Goal: Ask a question

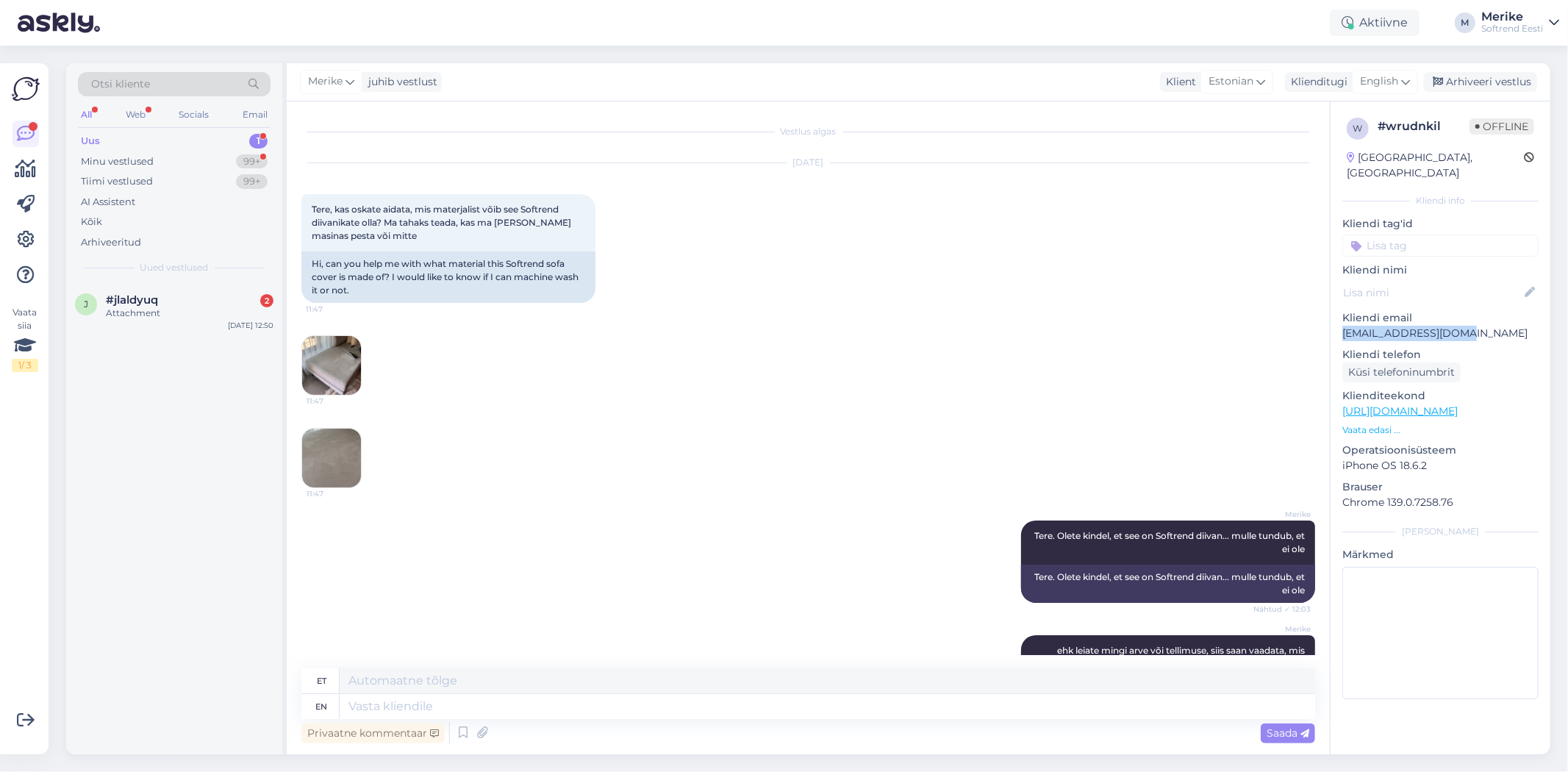
scroll to position [219, 0]
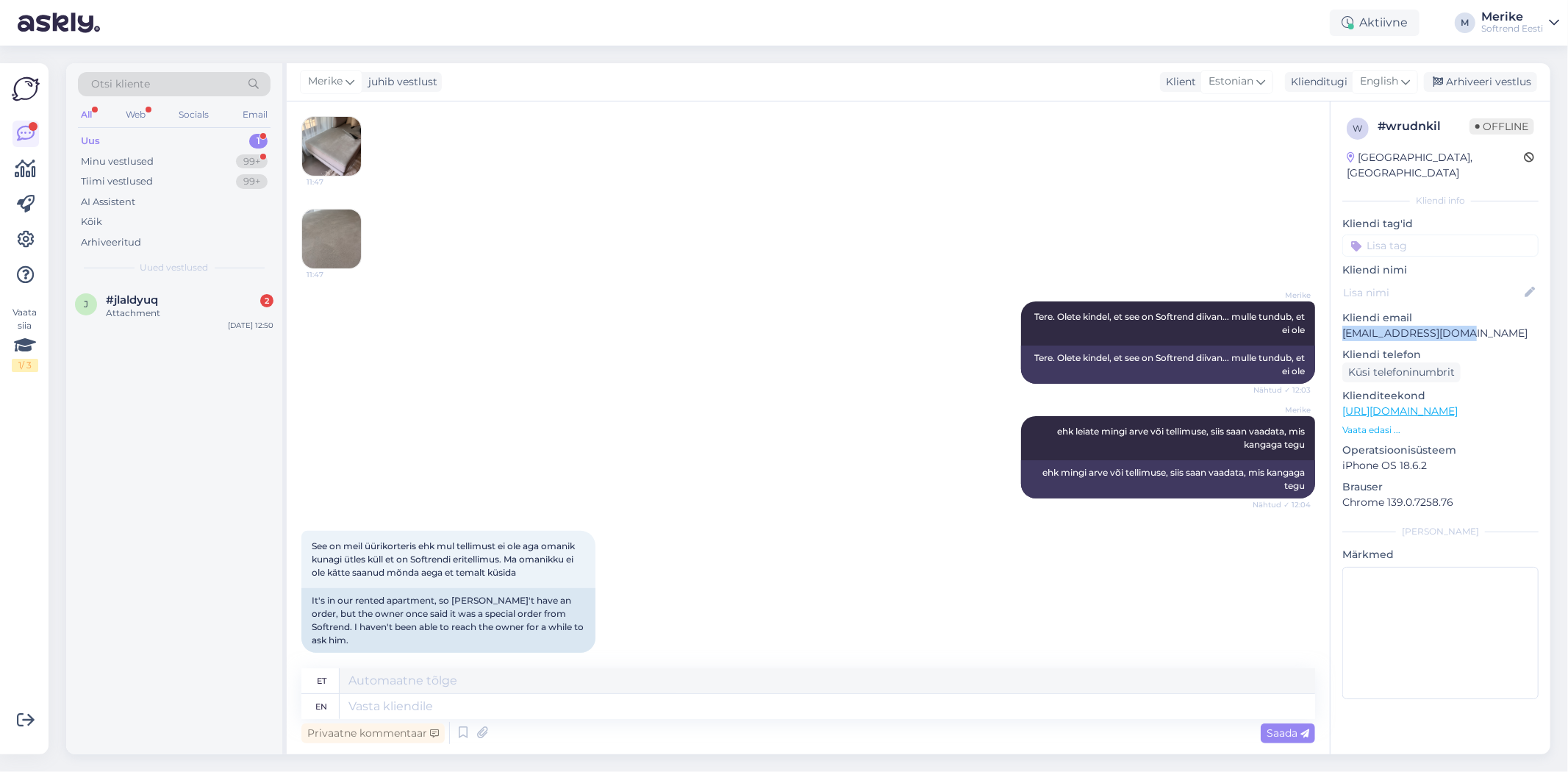
click at [325, 152] on img at bounding box center [331, 146] width 59 height 59
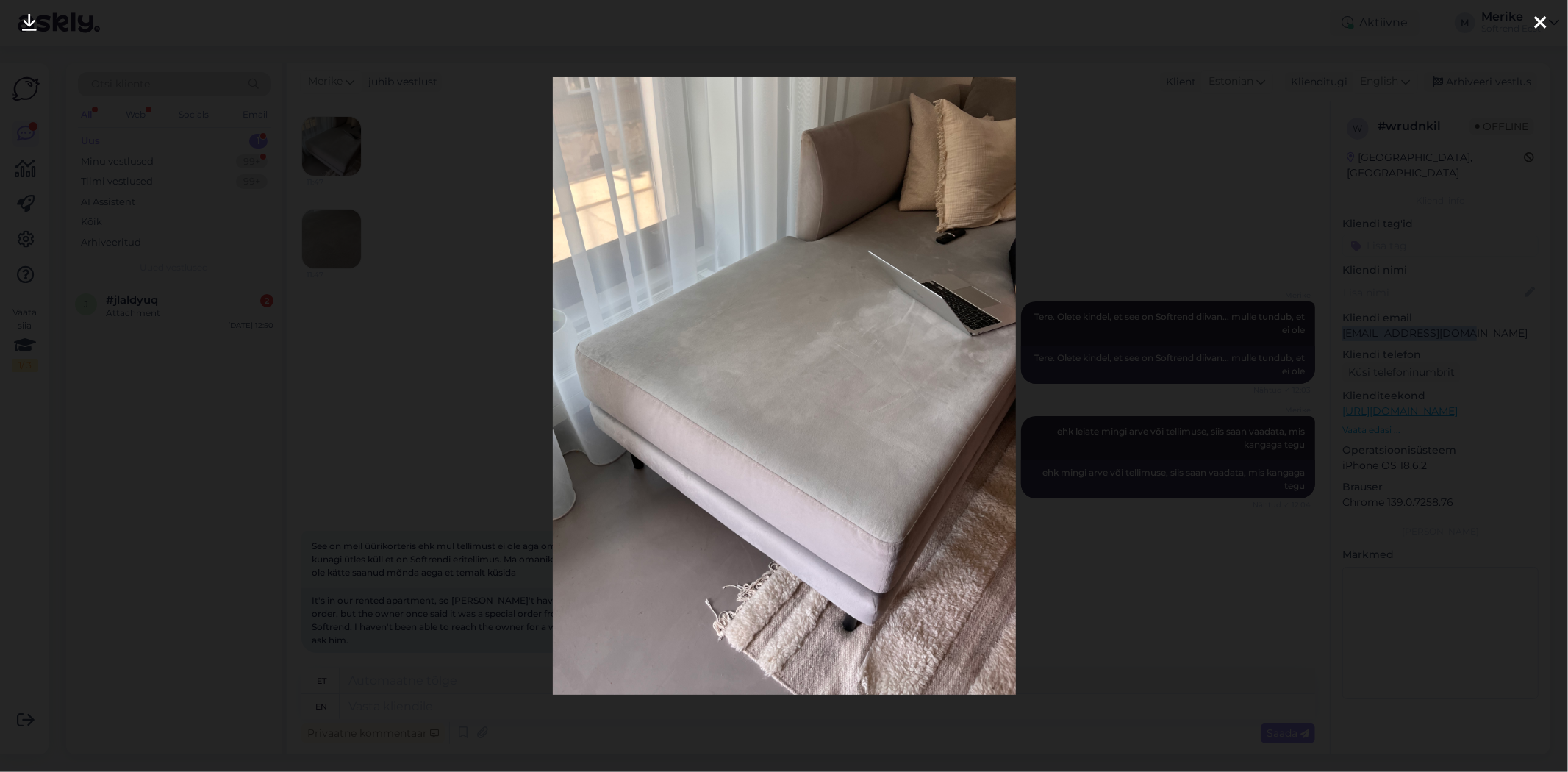
click at [325, 152] on div at bounding box center [784, 386] width 1568 height 772
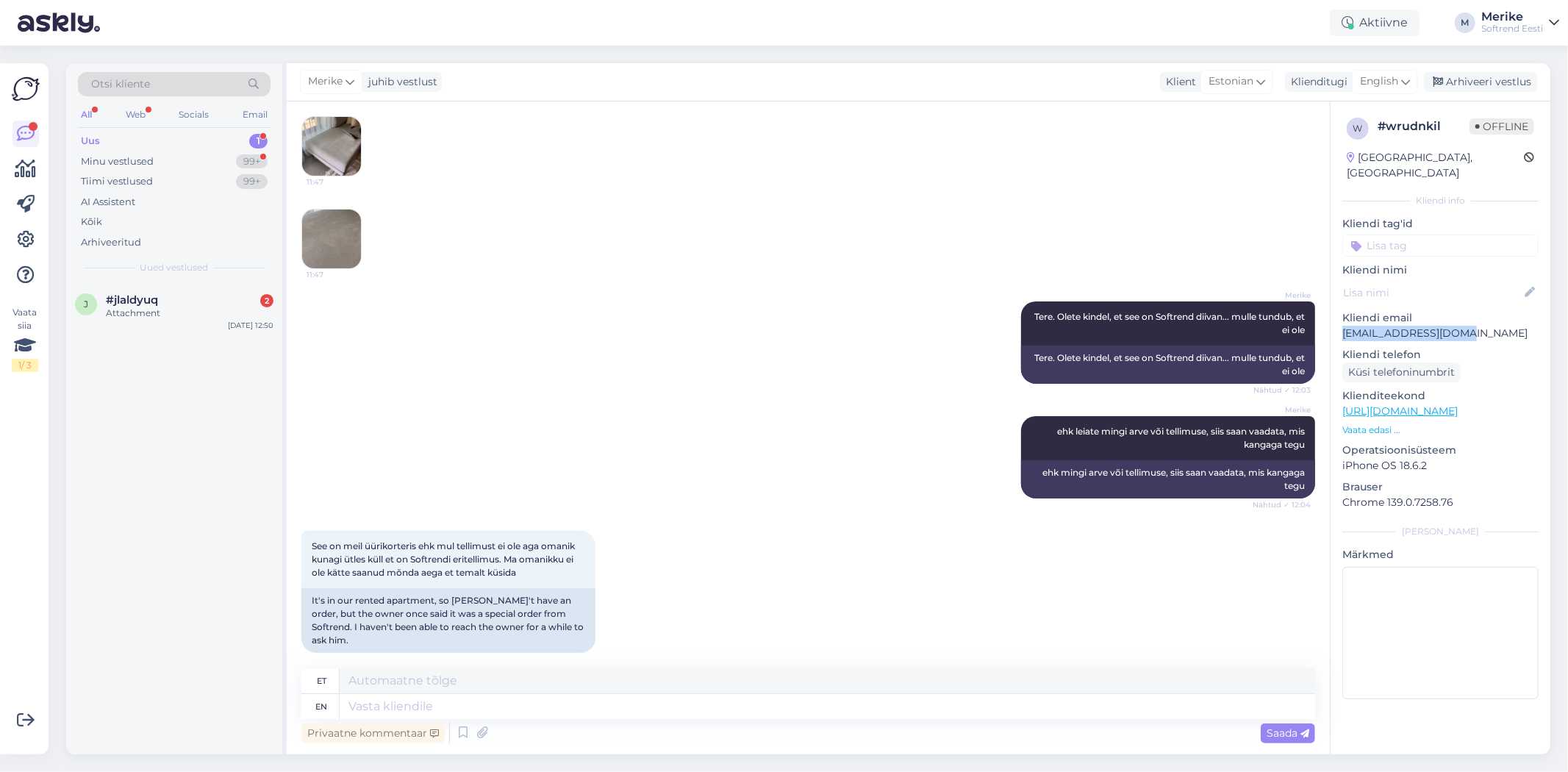
click at [325, 149] on img at bounding box center [331, 146] width 59 height 59
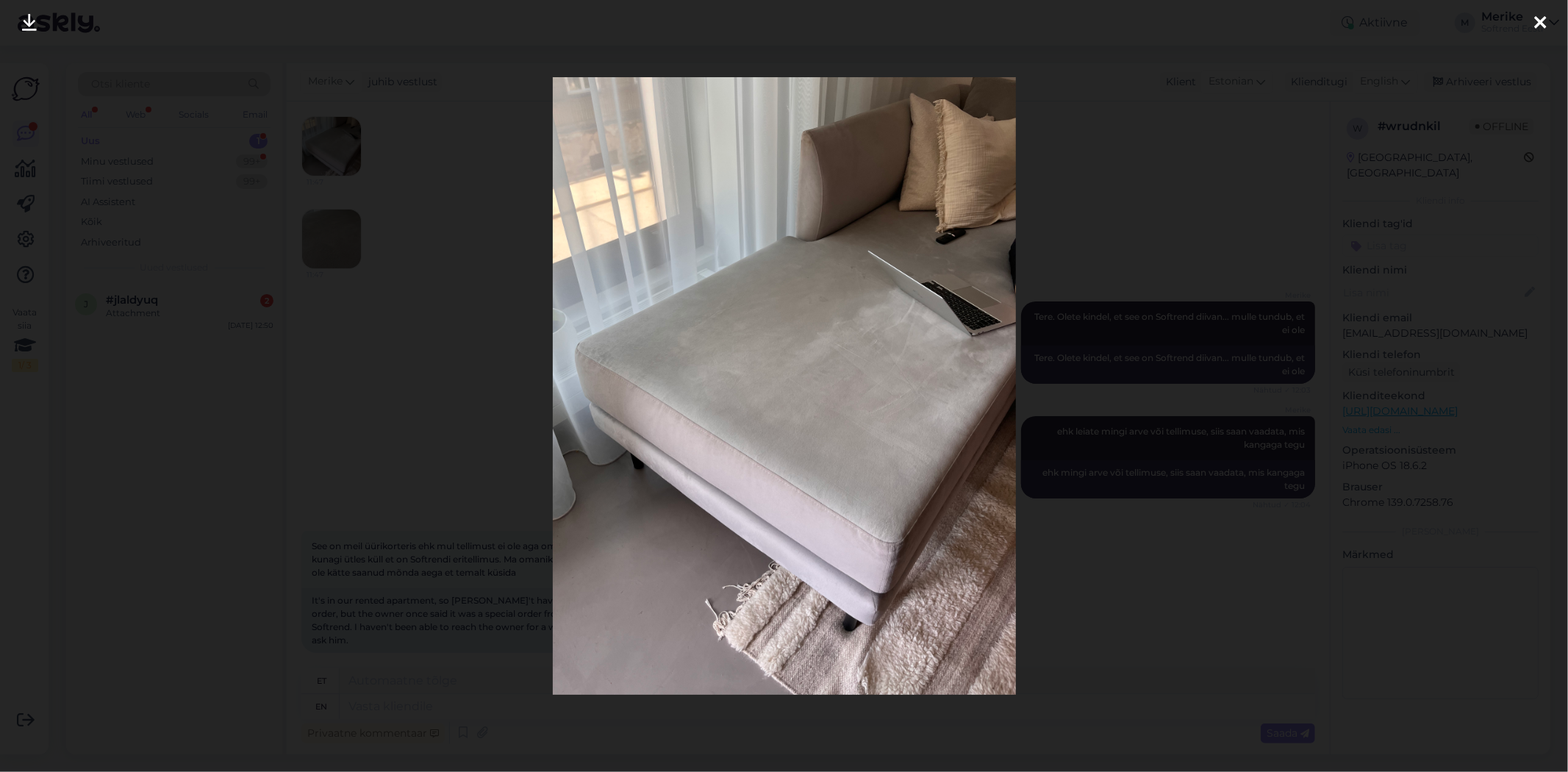
click at [1545, 12] on div at bounding box center [1540, 23] width 29 height 46
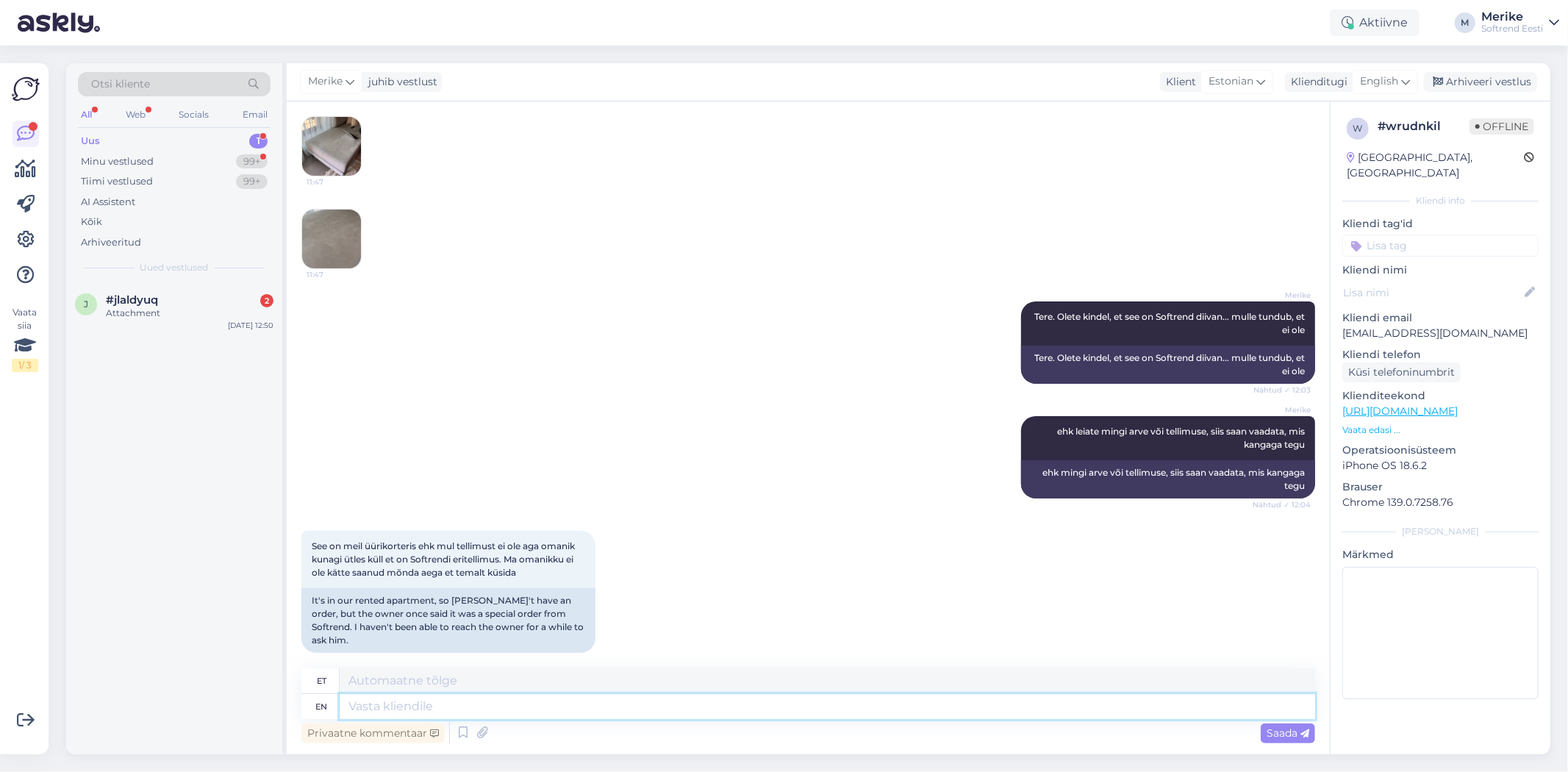
click at [358, 701] on textarea at bounding box center [827, 707] width 976 height 25
click at [567, 701] on textarea "Saatke palun rohkem pilte, sadan tehasesee" at bounding box center [827, 707] width 976 height 25
click at [698, 702] on textarea "Saatke palun rohkem pilte, saadan tehasesee" at bounding box center [827, 707] width 976 height 25
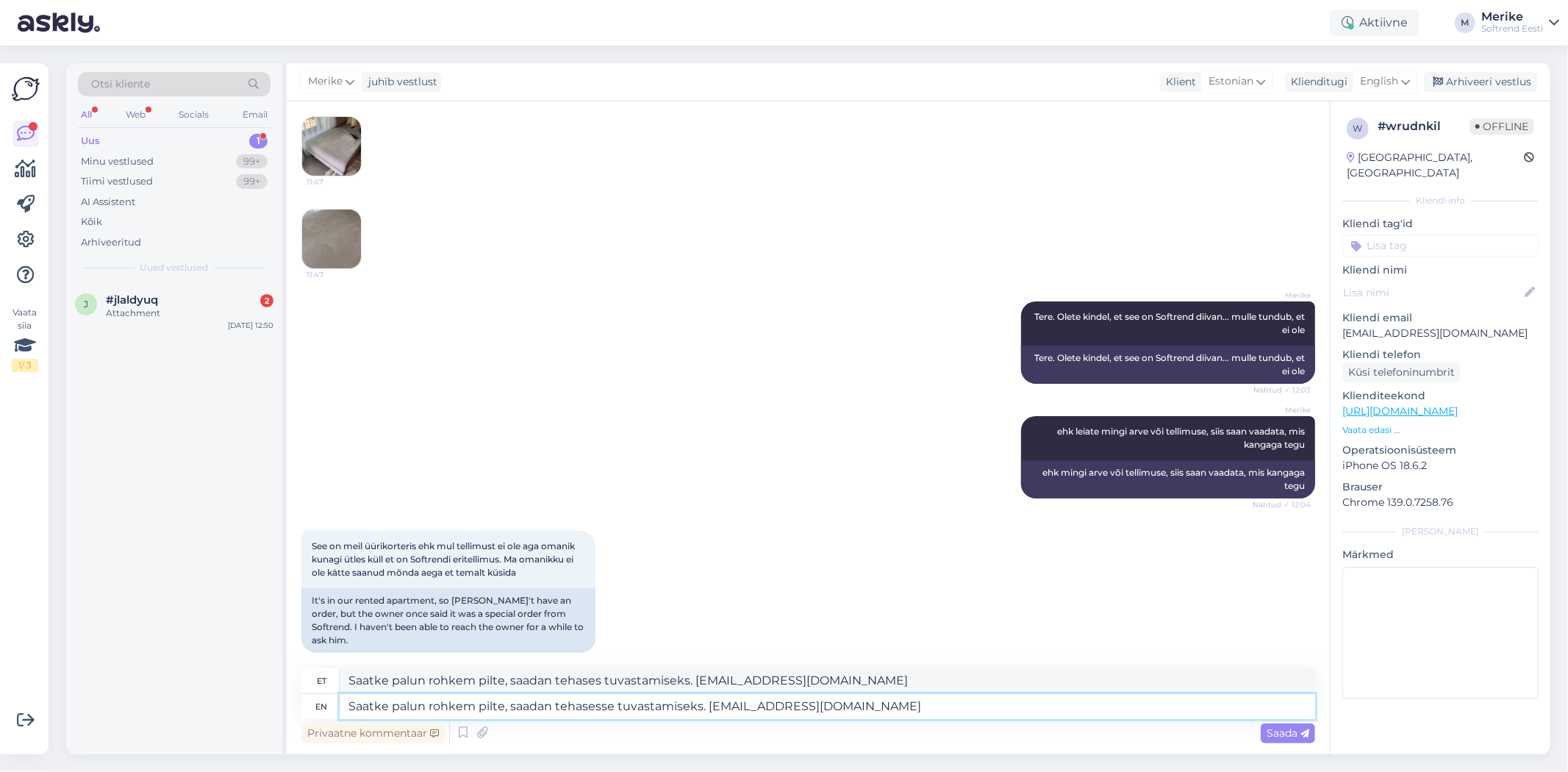
click at [922, 704] on textarea "Saatke palun rohkem pilte, saadan tehasesse tuvastamiseks. [EMAIL_ADDRESS][DOMA…" at bounding box center [827, 707] width 976 height 25
type textarea "Saatke palun rohkem pilte, saadan tehasesse tuvastamiseks. [EMAIL_ADDRESS][DOMA…"
drag, startPoint x: 1288, startPoint y: 736, endPoint x: 1309, endPoint y: 711, distance: 32.6
click at [1290, 735] on span "Saada" at bounding box center [1288, 733] width 42 height 13
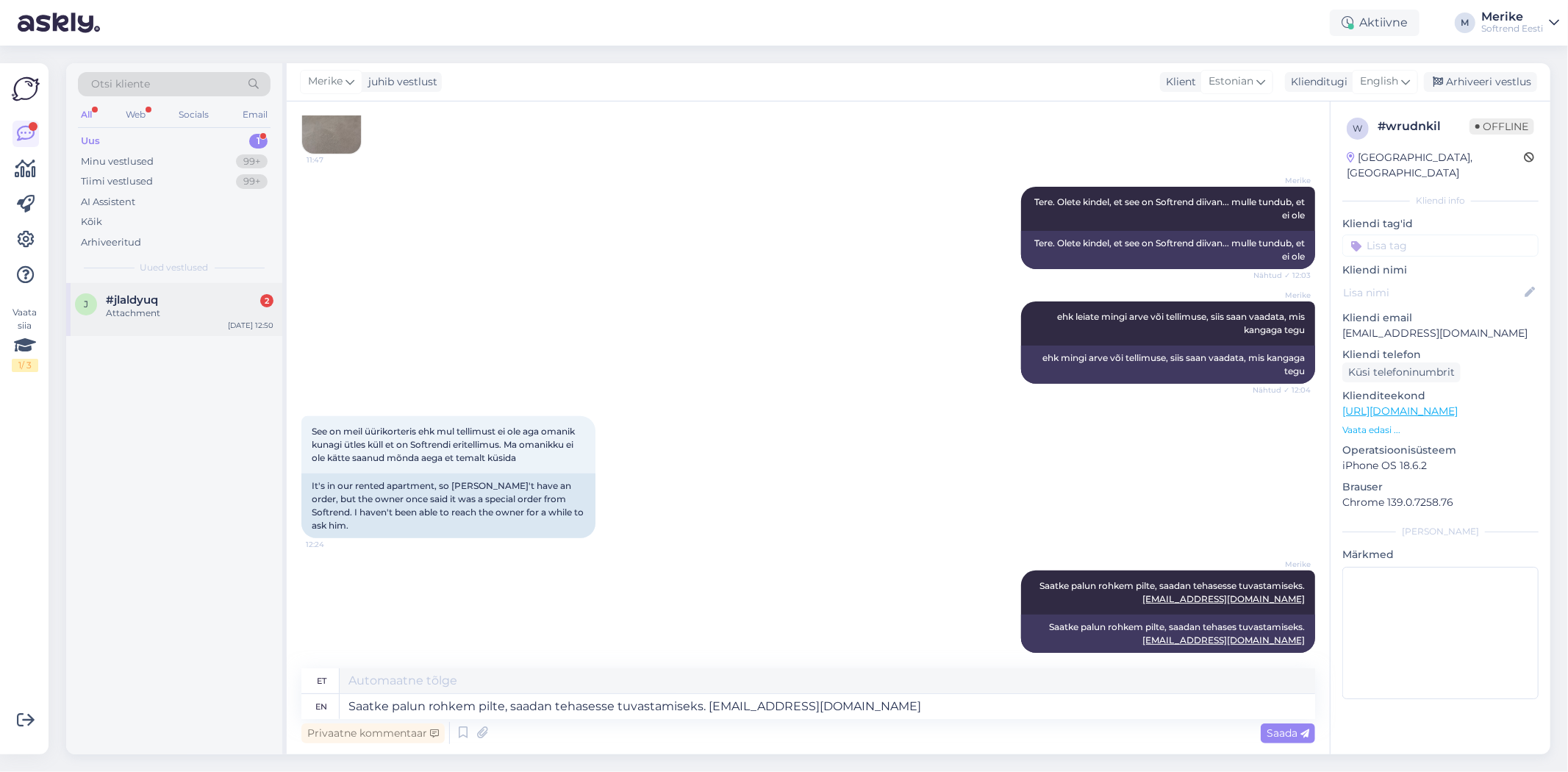
click at [113, 307] on div "Attachment" at bounding box center [190, 313] width 167 height 13
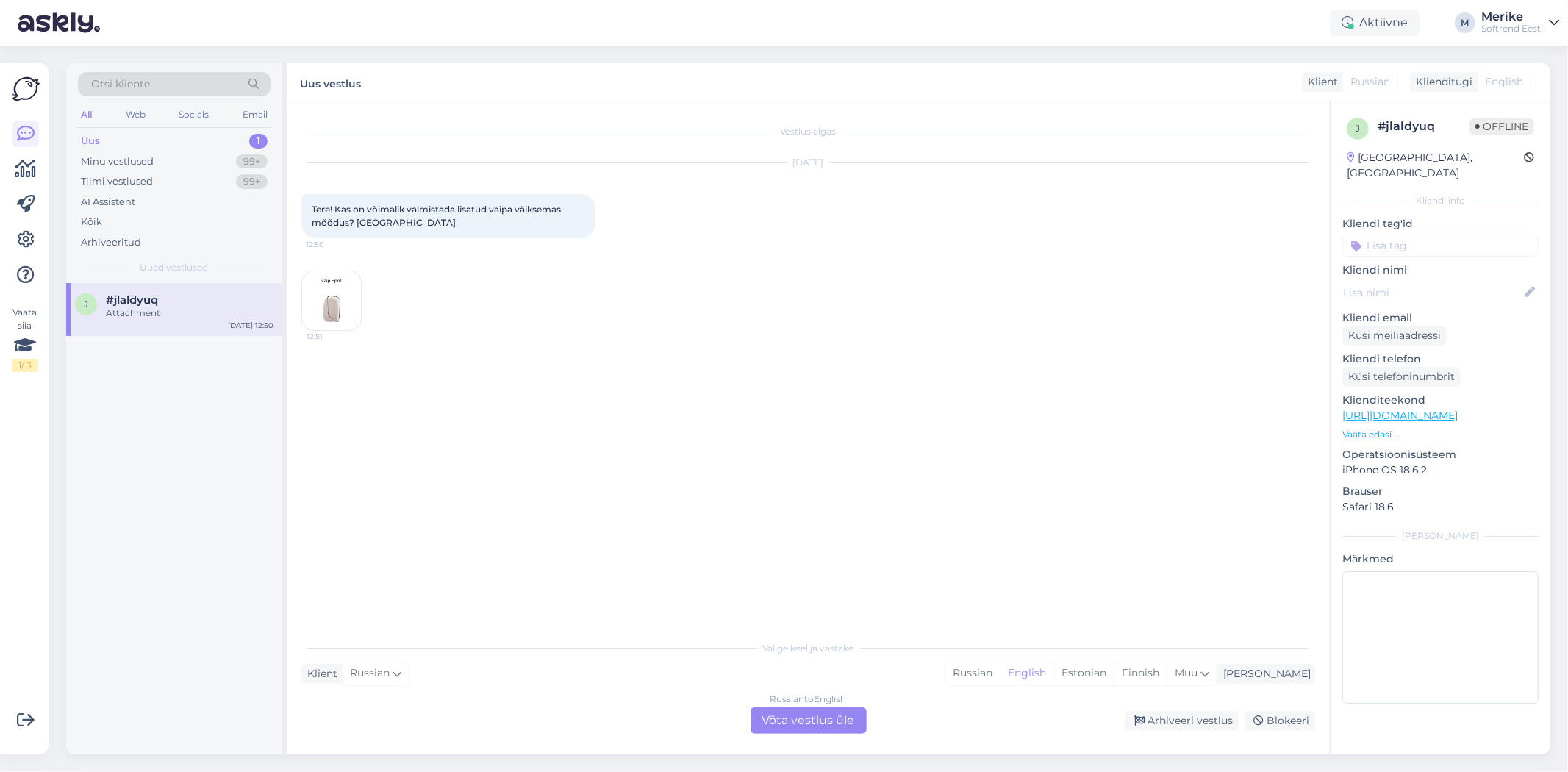
scroll to position [0, 0]
click at [832, 709] on div "Russian to English Võta vestlus üle" at bounding box center [809, 721] width 116 height 27
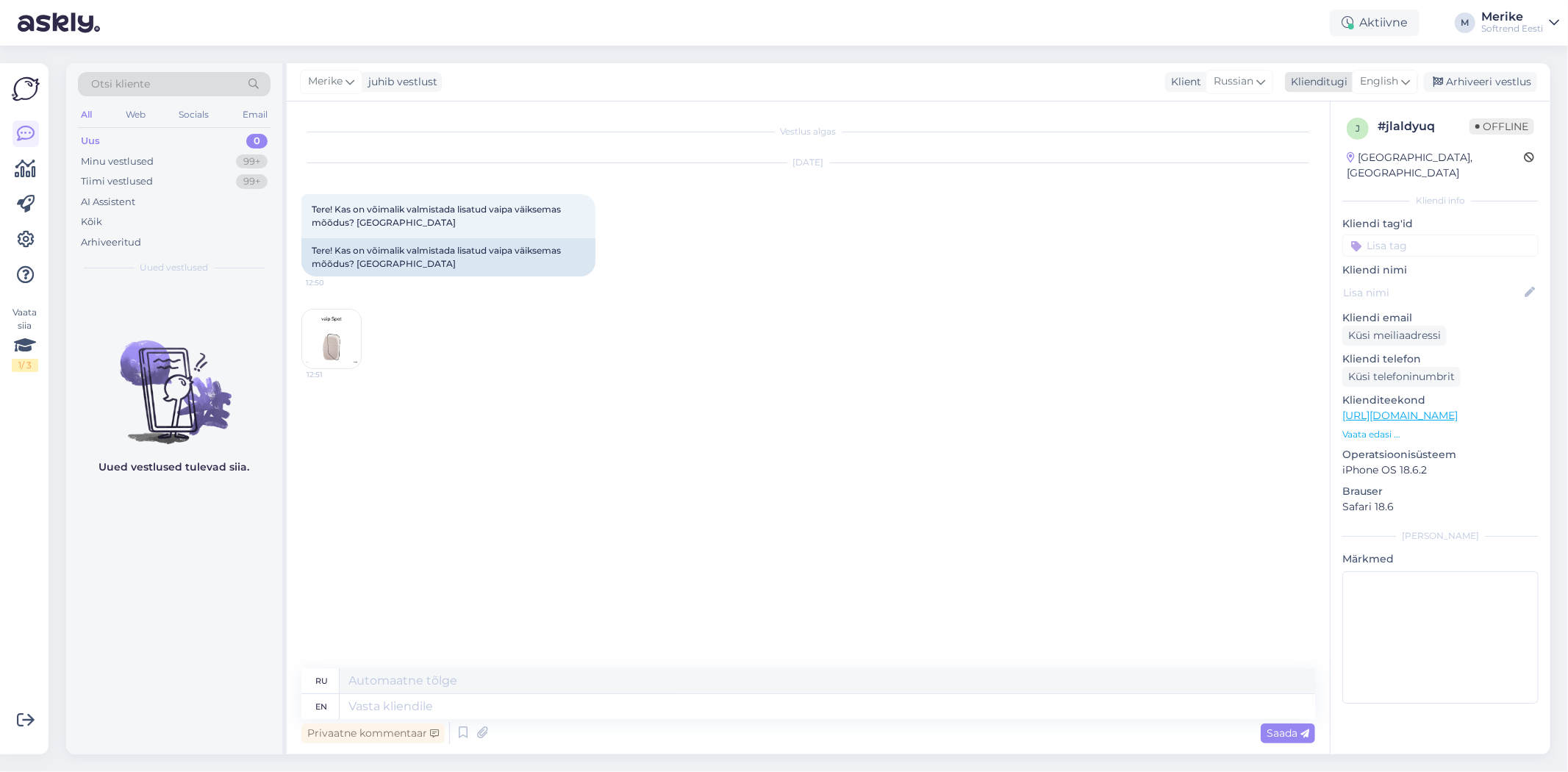
click at [1406, 82] on icon at bounding box center [1405, 82] width 9 height 17
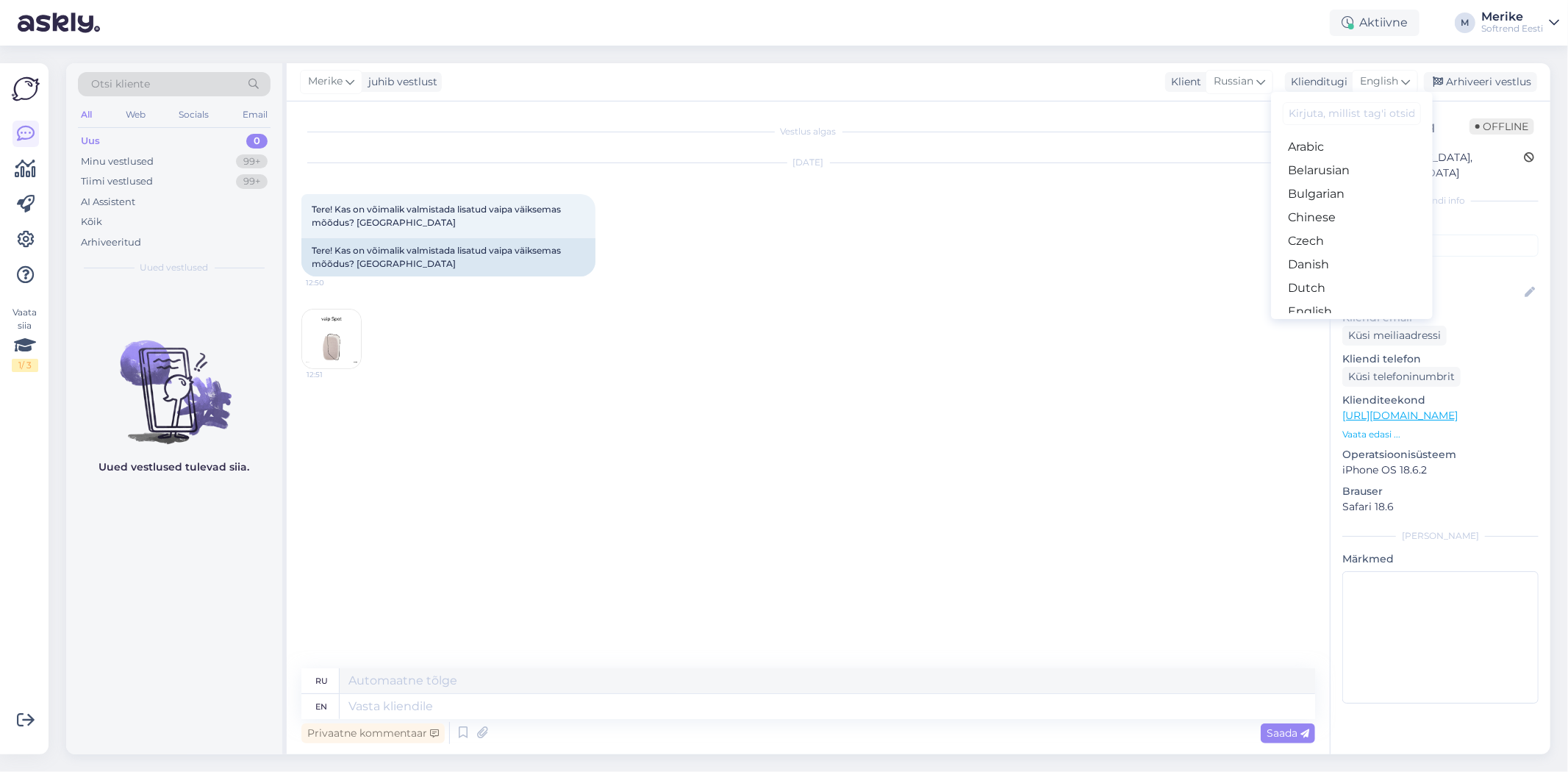
click at [1312, 323] on link "Estonian" at bounding box center [1353, 335] width 162 height 24
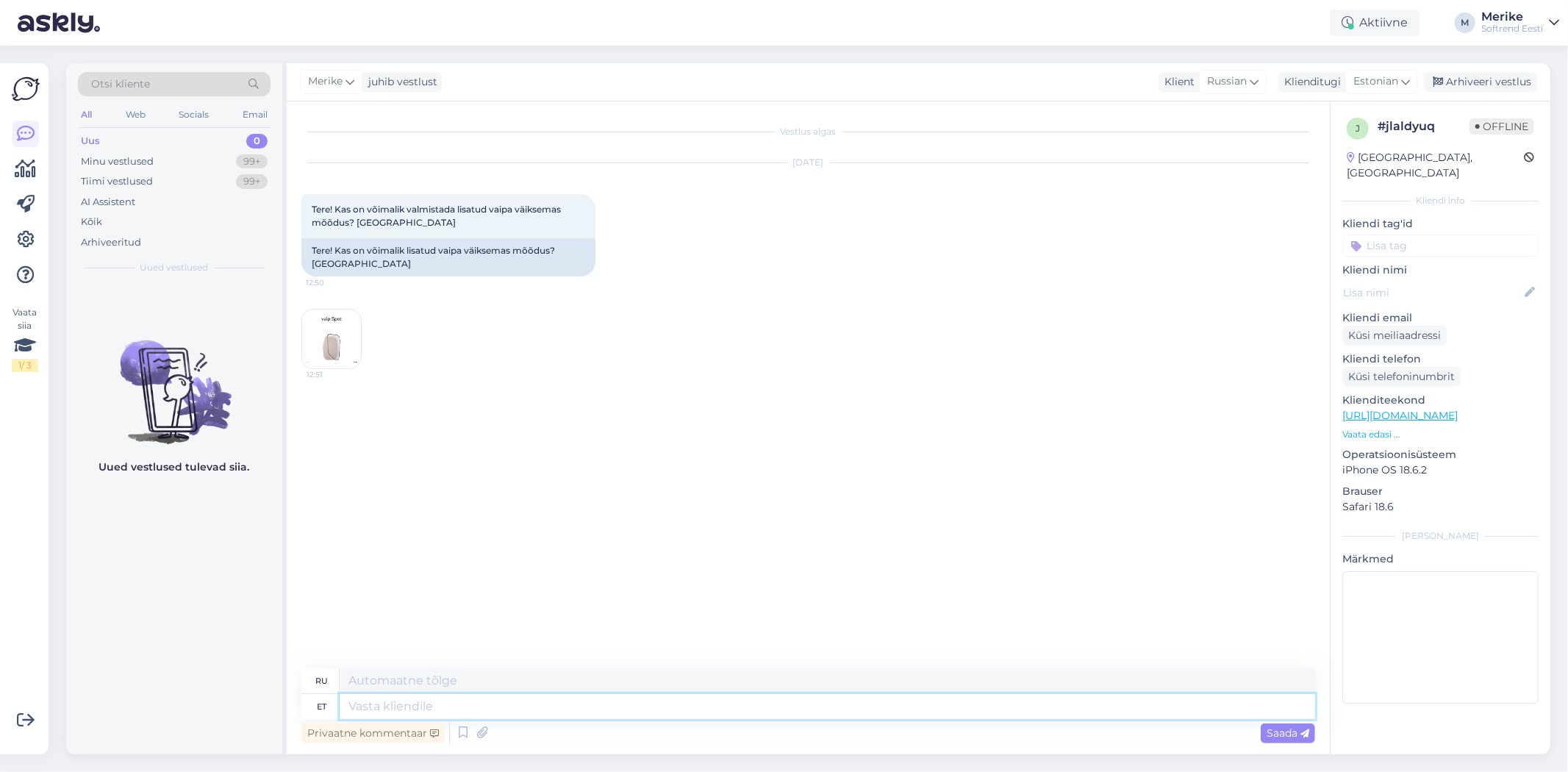
click at [370, 715] on textarea at bounding box center [827, 707] width 976 height 25
type textarea "Tere"
type textarea "Привет"
type textarea "Tere"
click at [323, 342] on img at bounding box center [331, 339] width 59 height 59
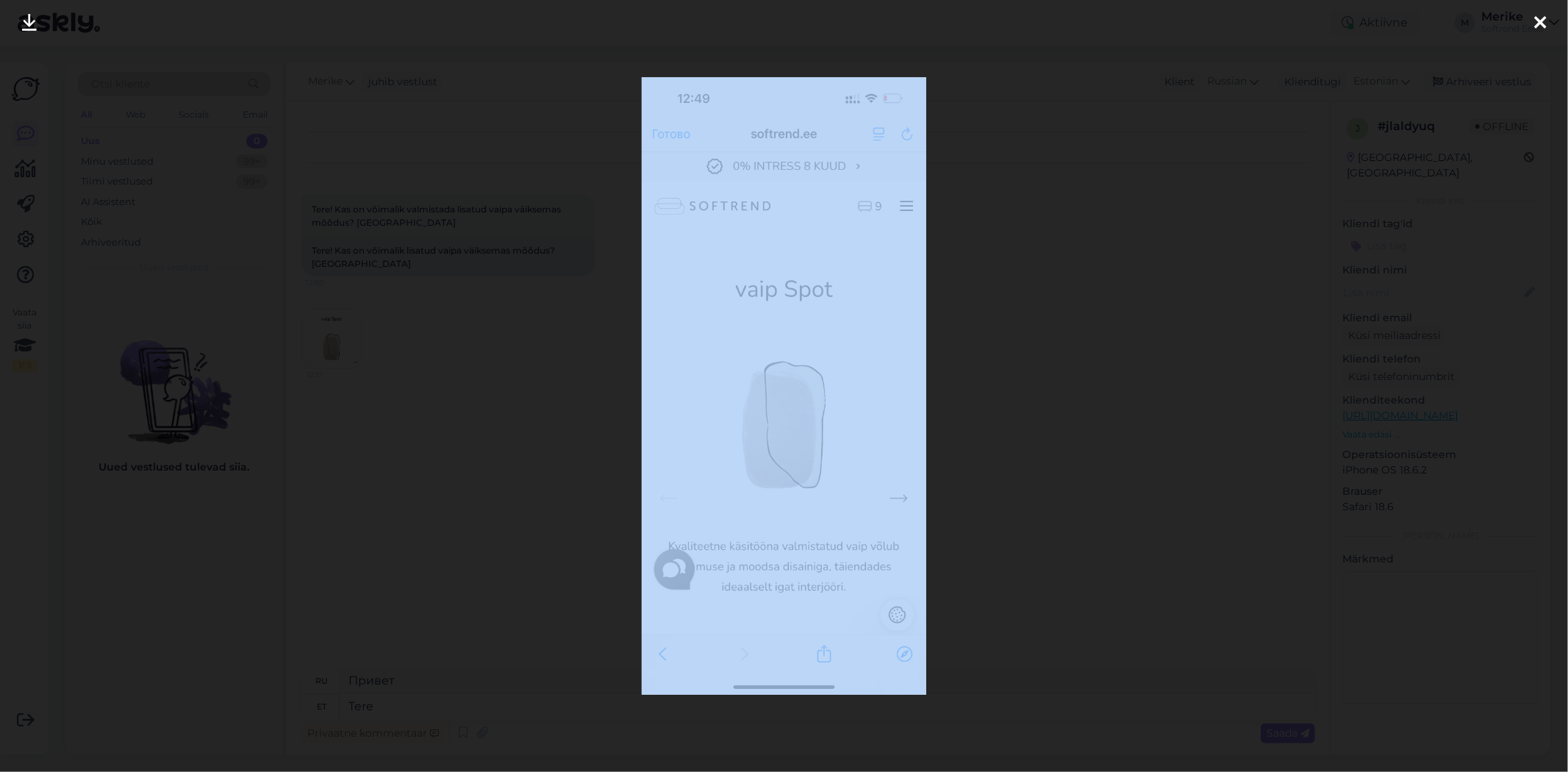
click at [322, 342] on div at bounding box center [784, 386] width 1568 height 772
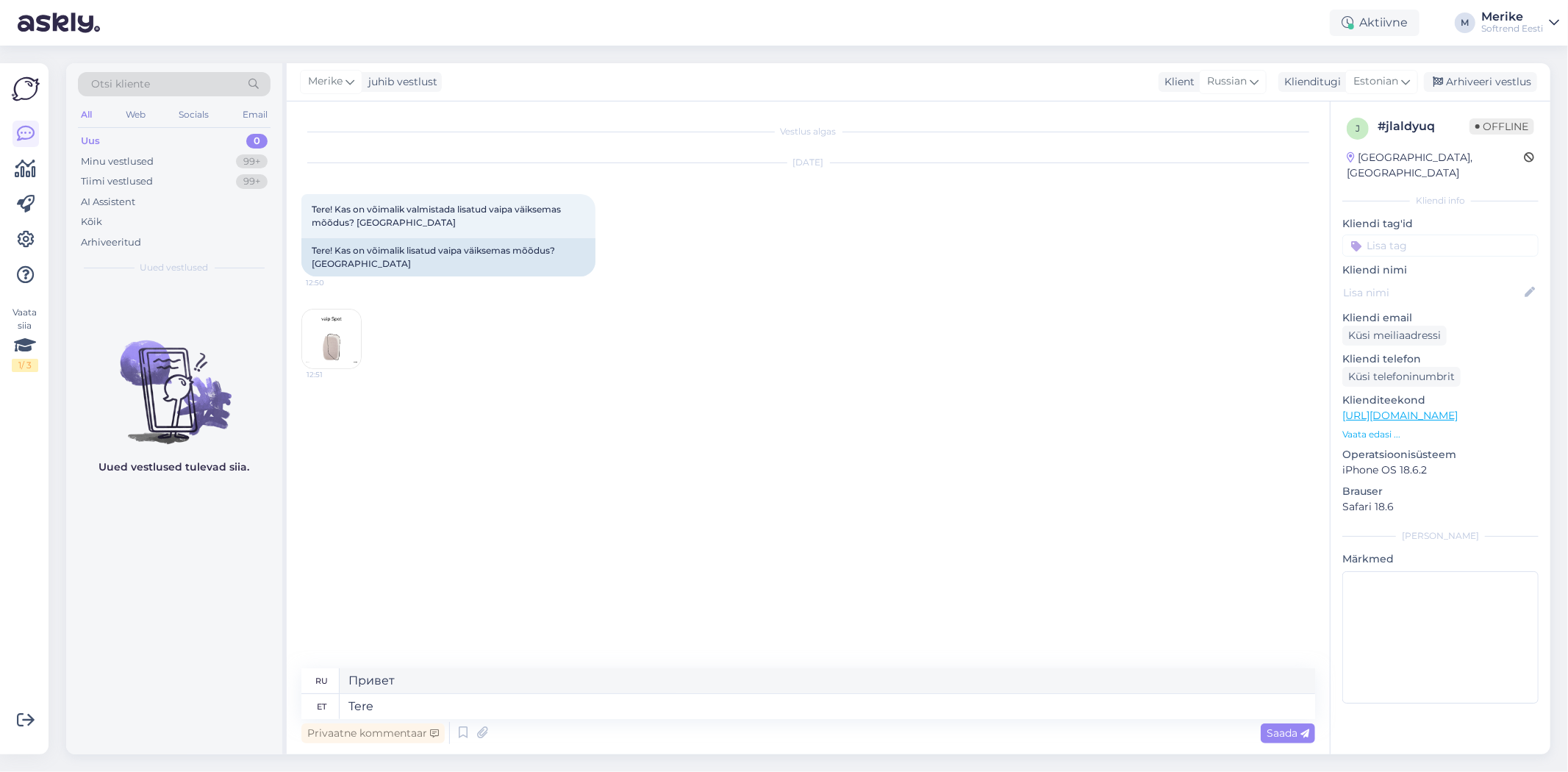
click at [338, 334] on img at bounding box center [331, 339] width 59 height 59
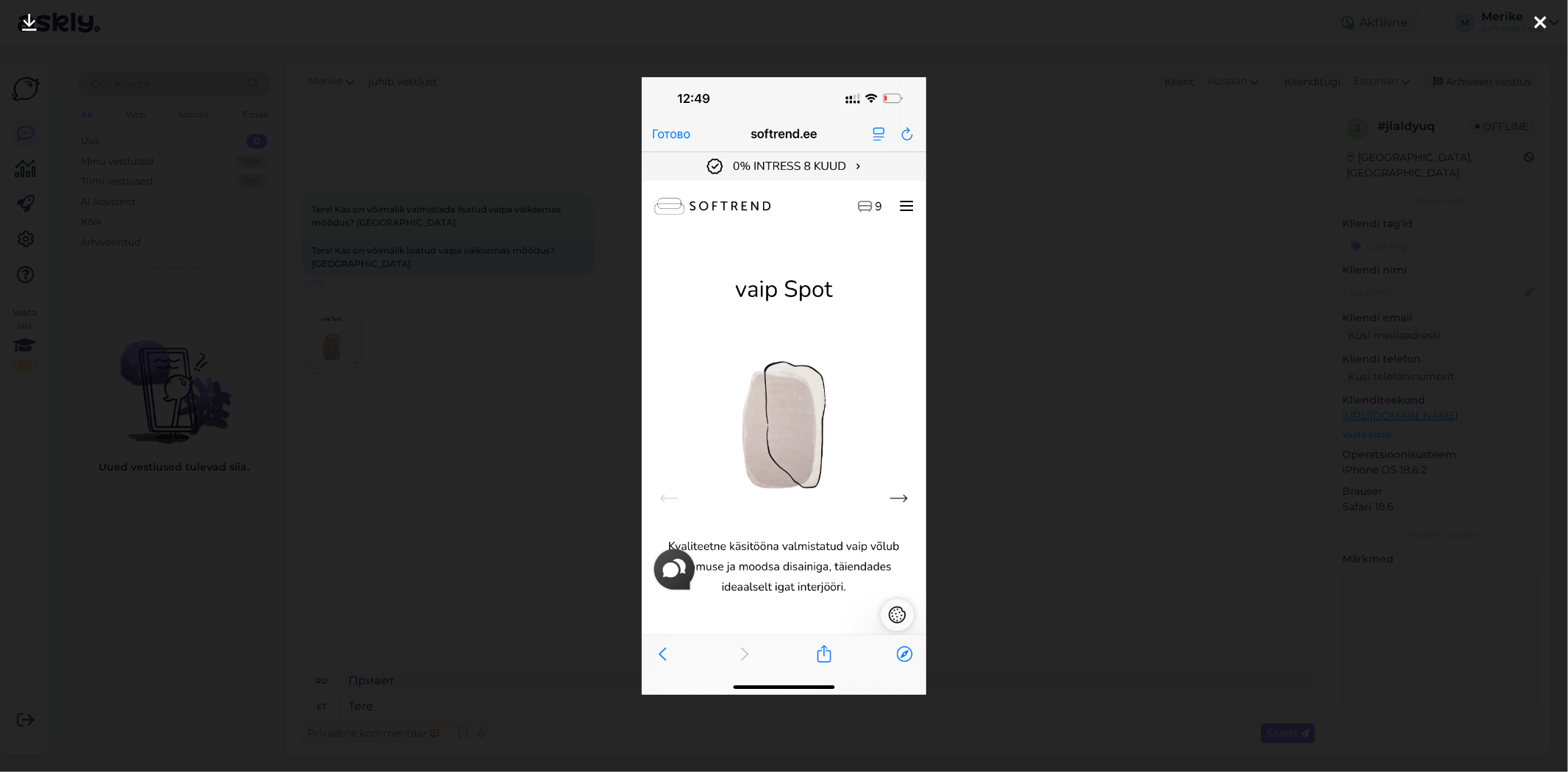
click at [1544, 22] on icon at bounding box center [1540, 24] width 12 height 19
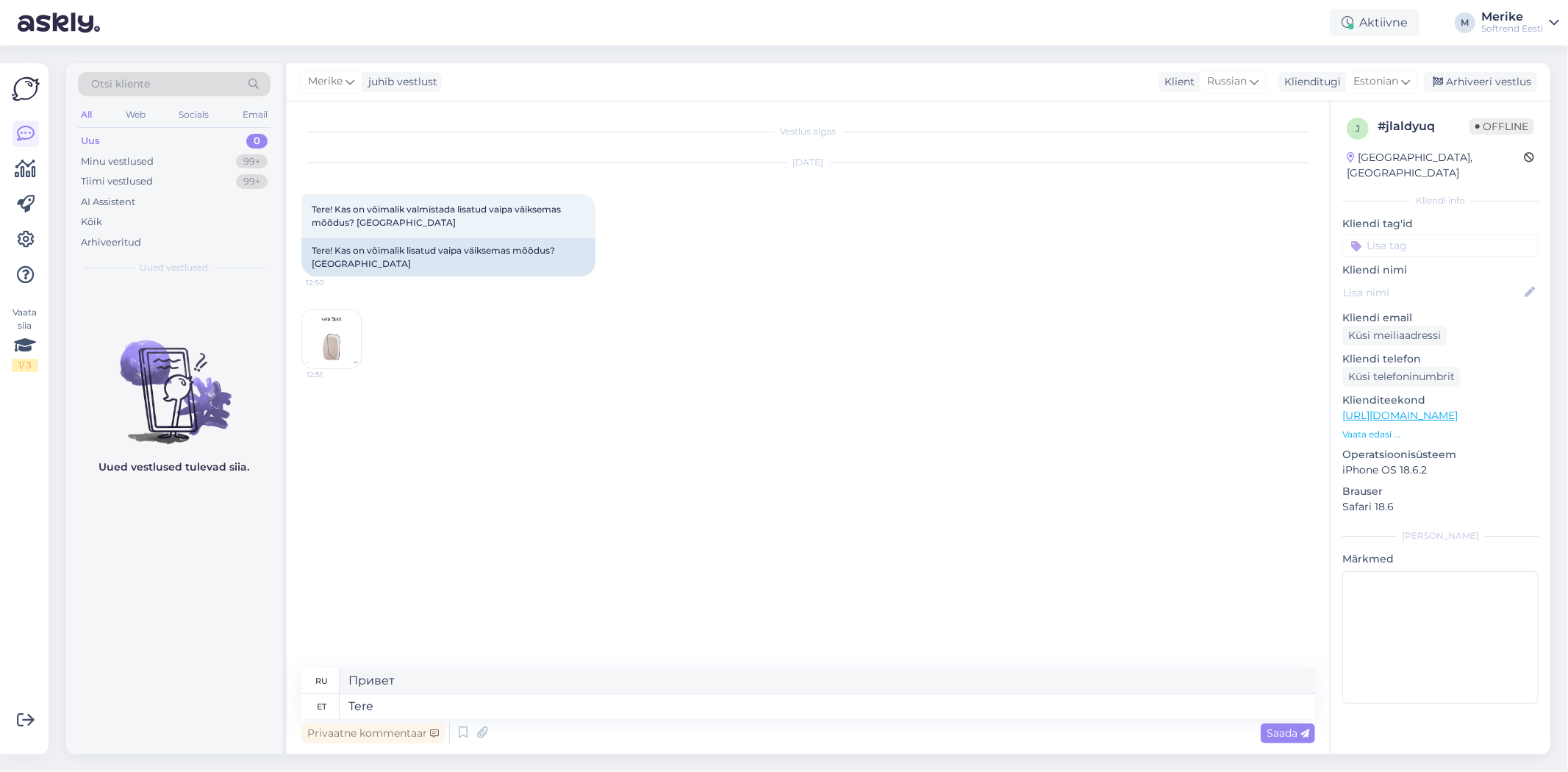
click at [1287, 729] on span "Saada" at bounding box center [1288, 733] width 42 height 13
click at [361, 698] on textarea at bounding box center [827, 707] width 976 height 25
type textarea "Ei"
type textarea "Нет"
type textarea "Ei saa k"
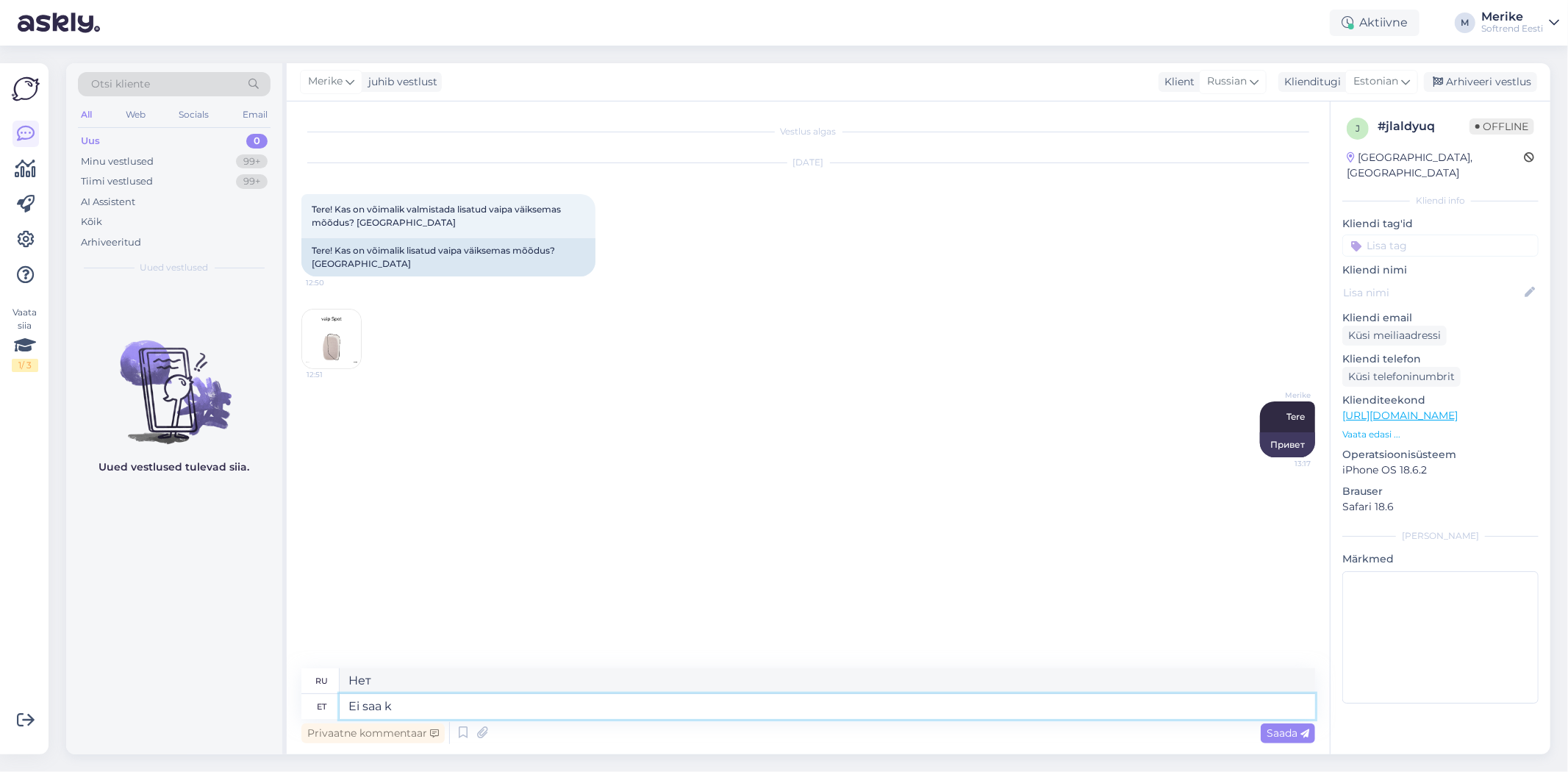
type textarea "Не мочь"
type textarea "Ei saa kahjuks."
type textarea "К сожалению, это невозможно."
type textarea "Ei saa kahjuks. uurisin"
type textarea "К сожалению, не могу. Я изучил этот вопрос."
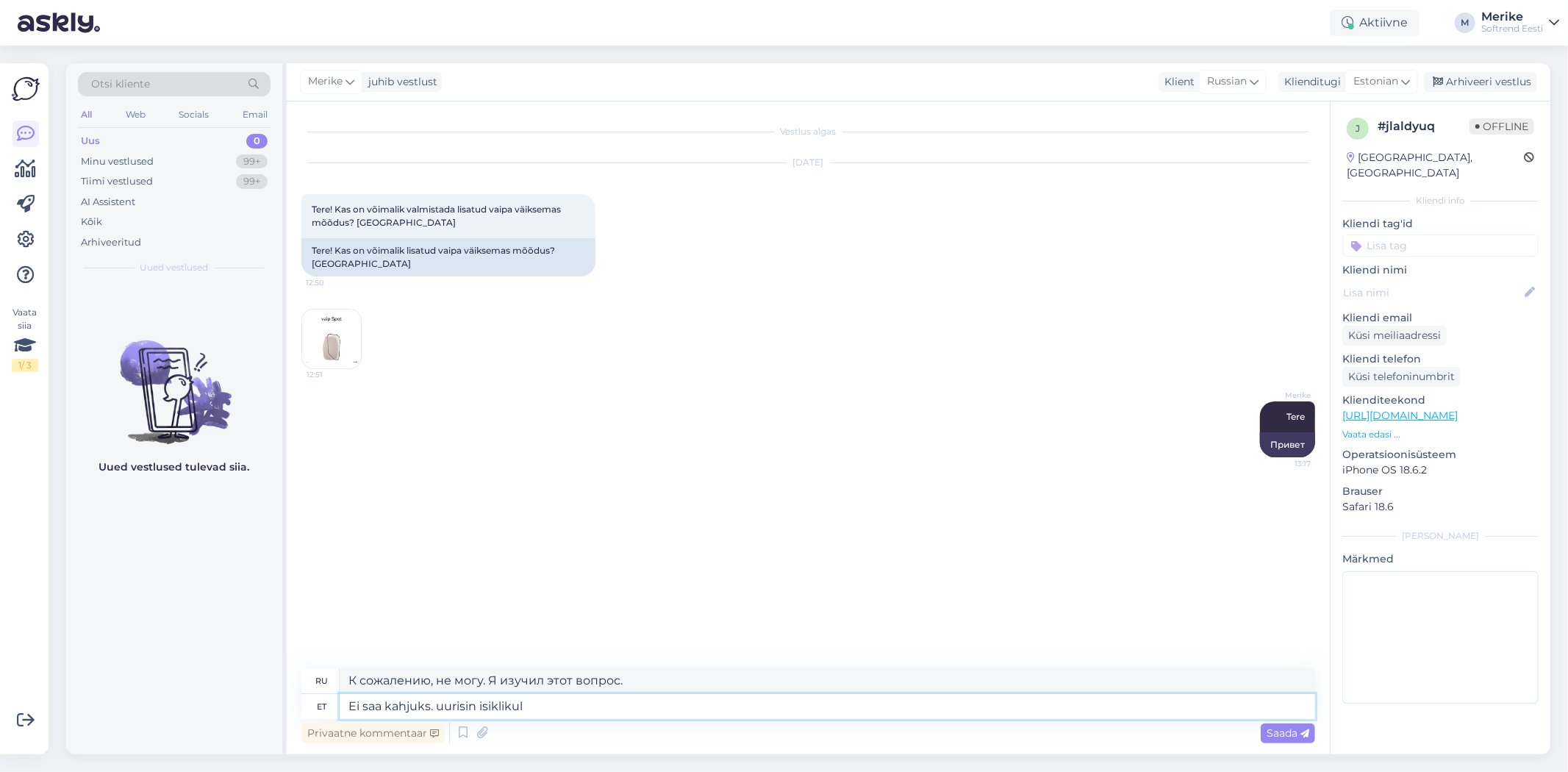
type textarea "Ei saa kahjuks. uurisin isiklikulr"
type textarea "К сожалению, я не могу. Я сам это исследовал."
type textarea "Ei saa kahjuks. uurisin isikliku"
type textarea "К сожалению, не могу. Я лично разбирался в этом вопросе."
type textarea "Ei saa kahjuks. uurisin"
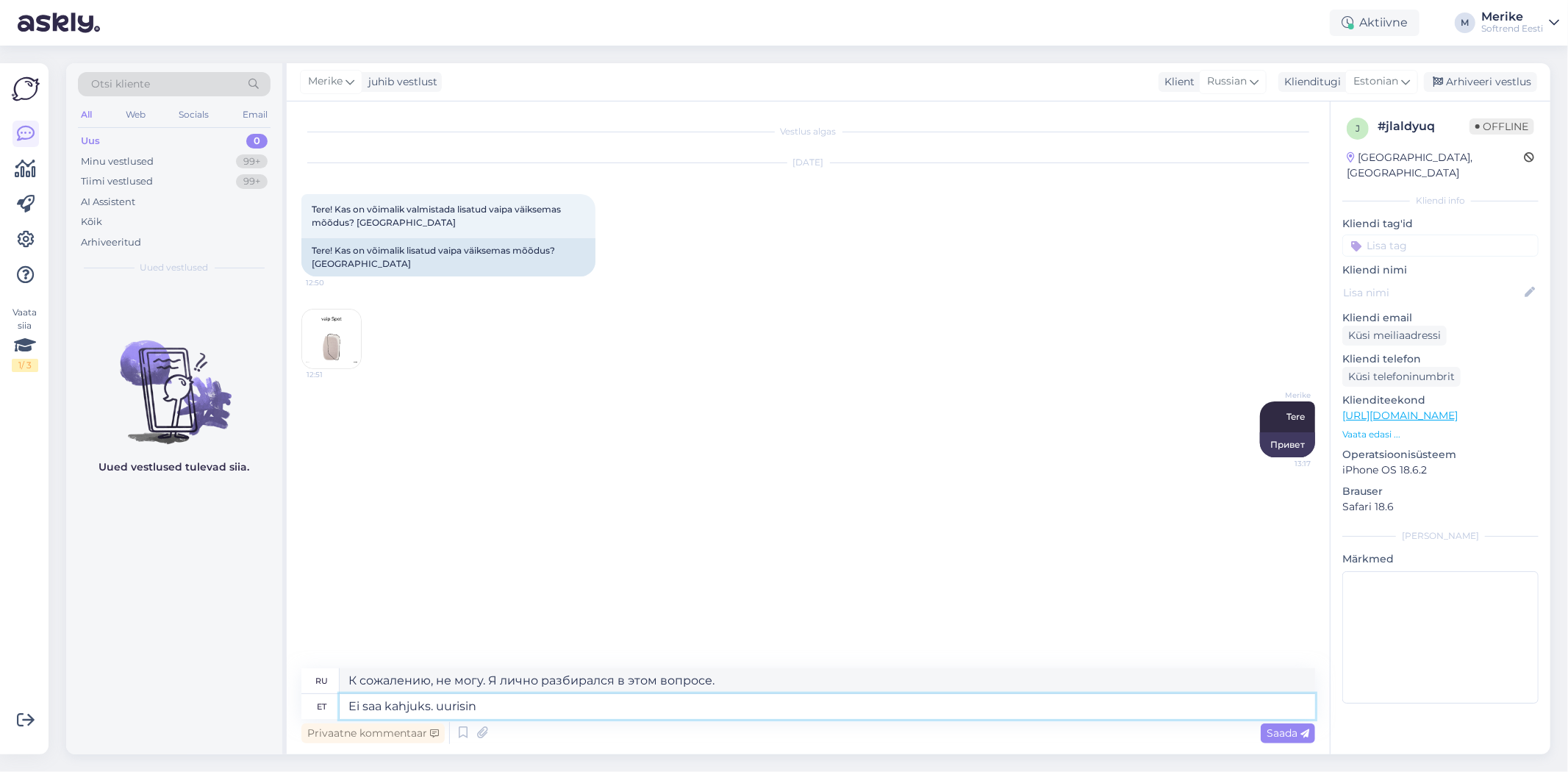
type textarea "К сожалению, не могу. Я изучил этот вопрос."
type textarea "Ei saa kahjuks. uurisin ,"
type textarea "К сожалению, я не могу. Я исследовал,"
type textarea "Ei saa kahjuks. uurisin , sest"
type textarea "К сожалению, я не могу. Я изучил этот вопрос, потому что"
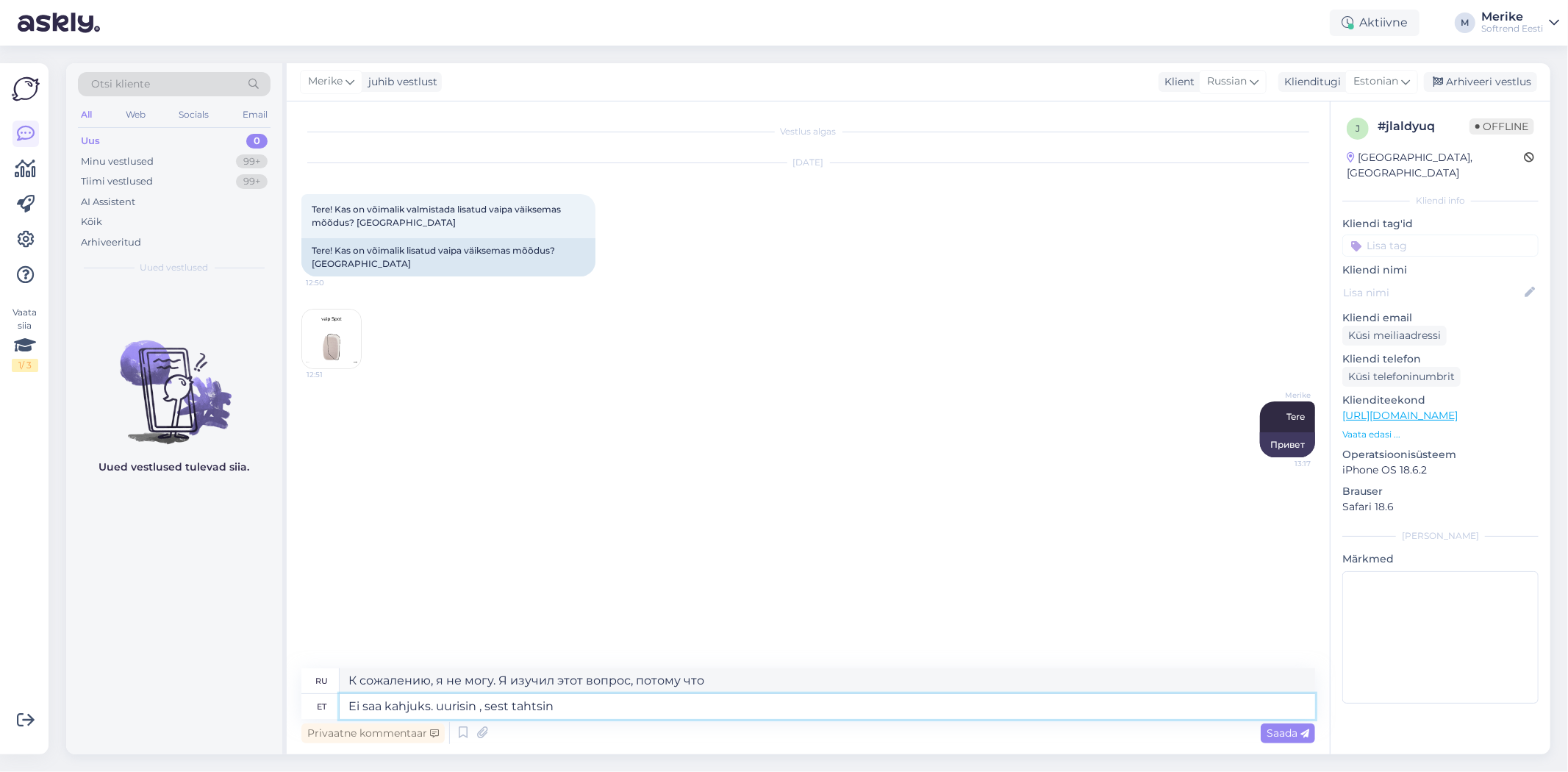
type textarea "Ei saa kahjuks. uurisin , sest tahtsin"
type textarea "К сожалению, я не могу. Я исследовал, потому что хотел."
type textarea "Ei saa kahjuks. uurisin , sest tahtsin ka"
type textarea "К сожалению, я не могу. Я тоже этим интересовался, потому что хотел."
type textarea "Ei saa kahjuks. uurisin , sest tahtsin ka endale s"
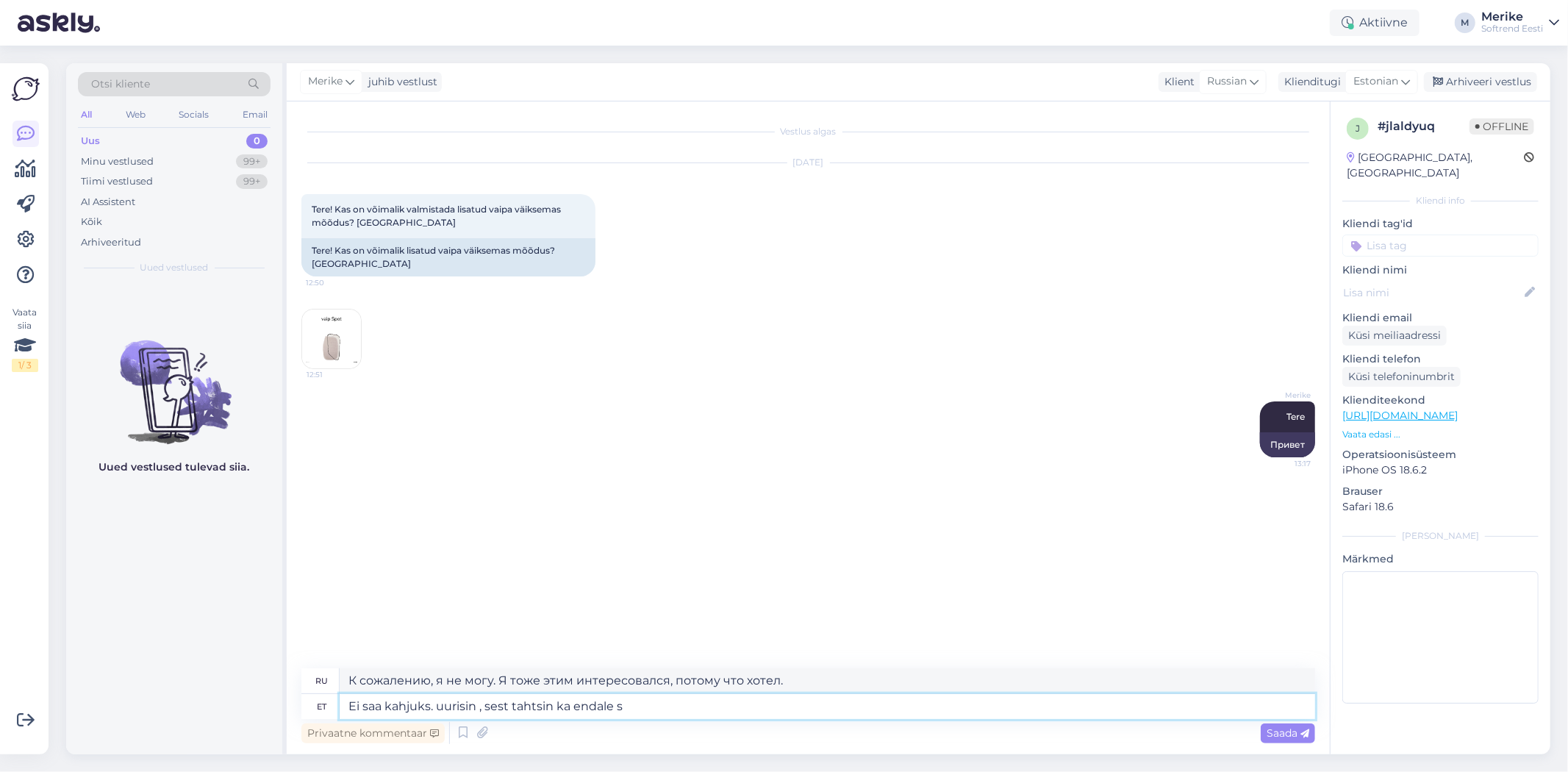
type textarea "К сожалению, не могу. Я рассматривал этот вариант, потому что хотел себе такой …"
type textarea "Ei saa kahjuks. uurisin , sest tahtsin ka endale seda"
type textarea "К сожалению, я не могу. Я рассматривал этот вопрос, потому что хотел этого и дл…"
type textarea "Ei saa kahjuks. uurisin , sest tahtsin ka endale [PERSON_NAME]"
type textarea "К сожалению, я не могу. Я искал информацию, потому что хотел купить его и для с…"
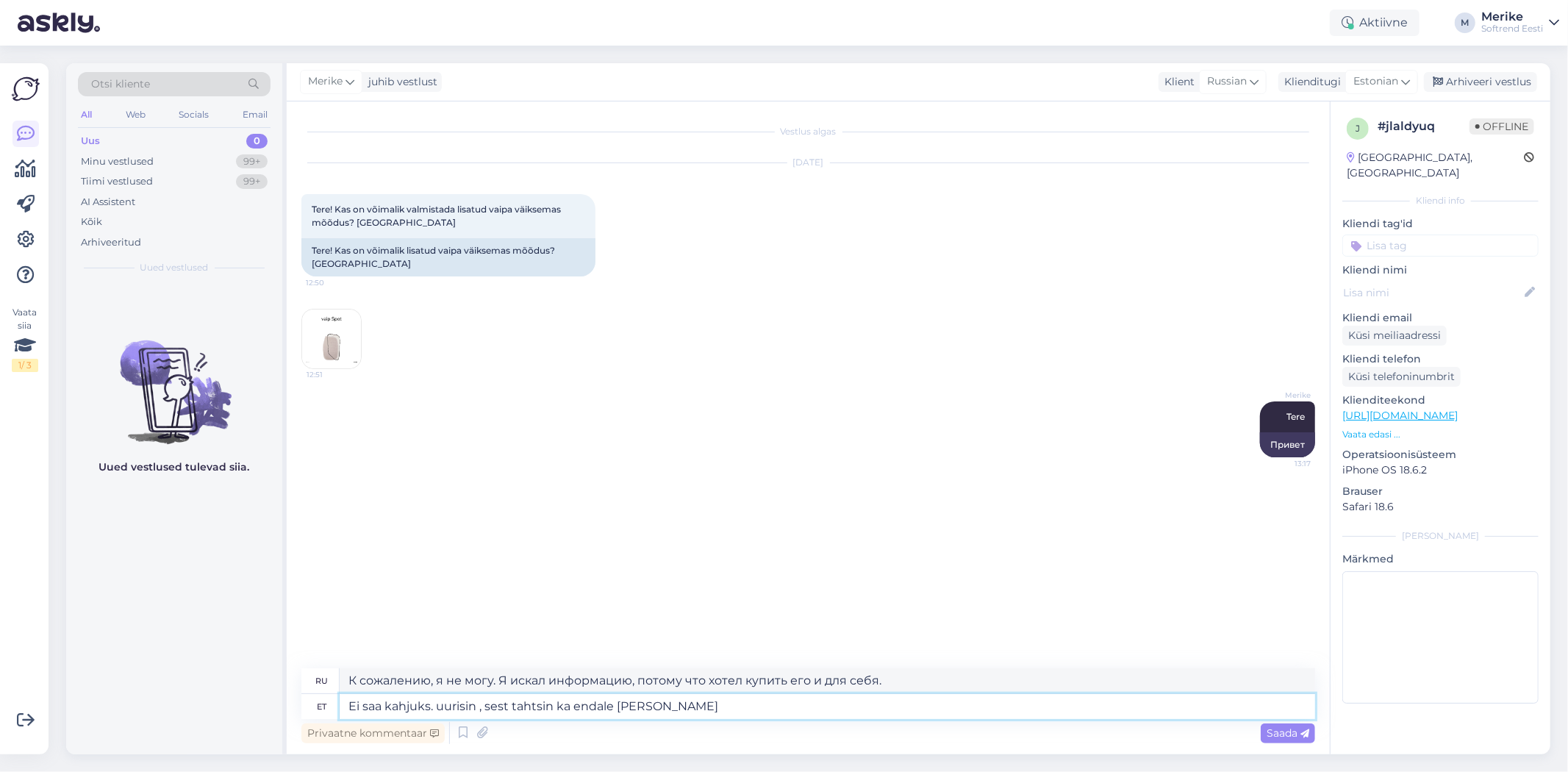
click at [465, 706] on textarea "Ei saa kahjuks. uurisin , sest tahtsin ka endale [PERSON_NAME]" at bounding box center [827, 707] width 976 height 25
type textarea "Ei saa kahjuks. [PERSON_NAME] , sest tahtsin ka endale [PERSON_NAME]"
type textarea "К сожалению, я не могу. Я задался этим вопросом, потому что хотел купить его и …"
type textarea "Ei saa kahjuks. Uurisin , sest tahtsin ka endale [PERSON_NAME]"
type textarea "К сожалению, не могу. Я рассматривал этот вариант, потому что хотел купить его …"
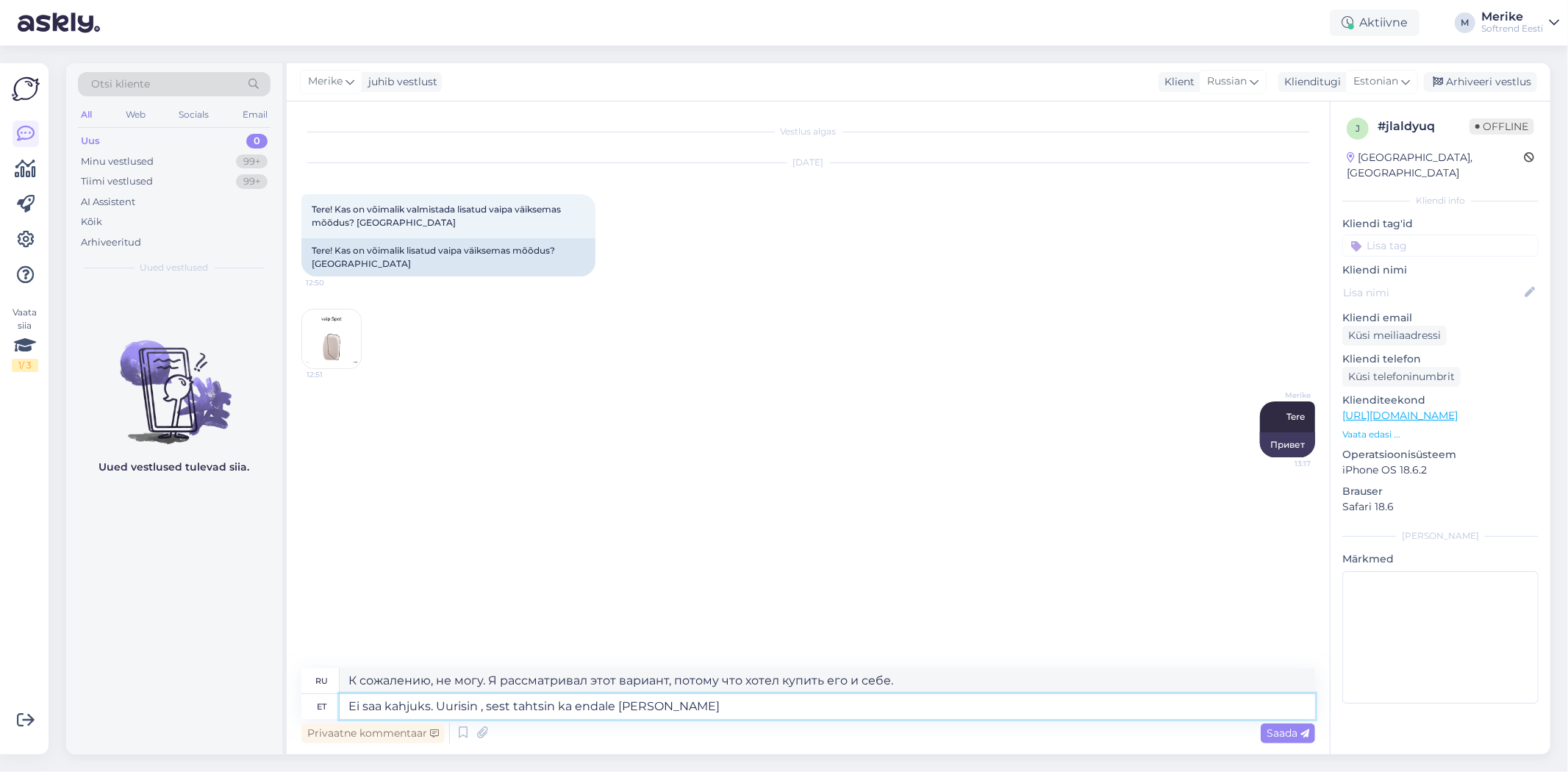
click at [513, 707] on textarea "Ei saa kahjuks. Uurisin , sest tahtsin ka endale [PERSON_NAME]" at bounding box center [827, 707] width 976 height 25
type textarea "Ei saa kahjuks. Uurisin mõ, sest tahtsin ka endale [PERSON_NAME]"
type textarea "К сожалению, я не могу. Я провел небольшое исследование, потому что хотел купит…"
type textarea "Ei saa kahjuks. Uurisin mõni , sest tahtsin ka endale [PERSON_NAME]"
type textarea "К сожалению, не могу. Я рассматривал некоторые варианты, потому что хотел купит…"
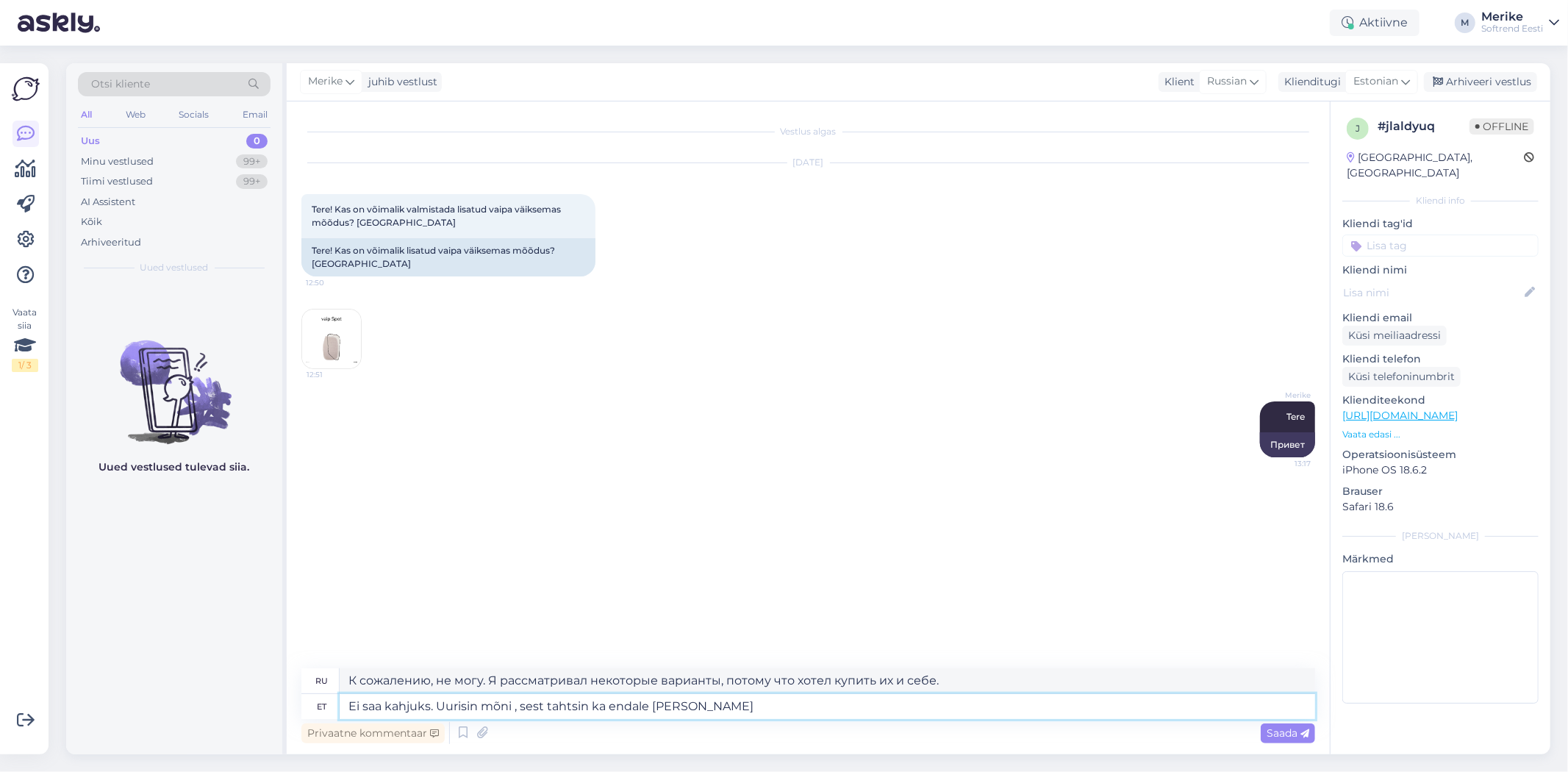
type textarea "Ei saa kahjuks. Uurisin mõni p, sest tahtsin ka endale [PERSON_NAME]"
type textarea "К сожалению, я не могу. Я провел небольшое исследование, потому что хотел купит…"
type textarea "Ei saa kahjuks. Uurisin mõni päe, sest tahtsin ka endale [PERSON_NAME]"
type textarea "К сожалению, я не могу. Я искал информацию несколько дней, потому что хотел куп…"
type textarea "Ei saa kahjuks. Uurisin [PERSON_NAME] ta, sest tahtsin ka endale [PERSON_NAME]"
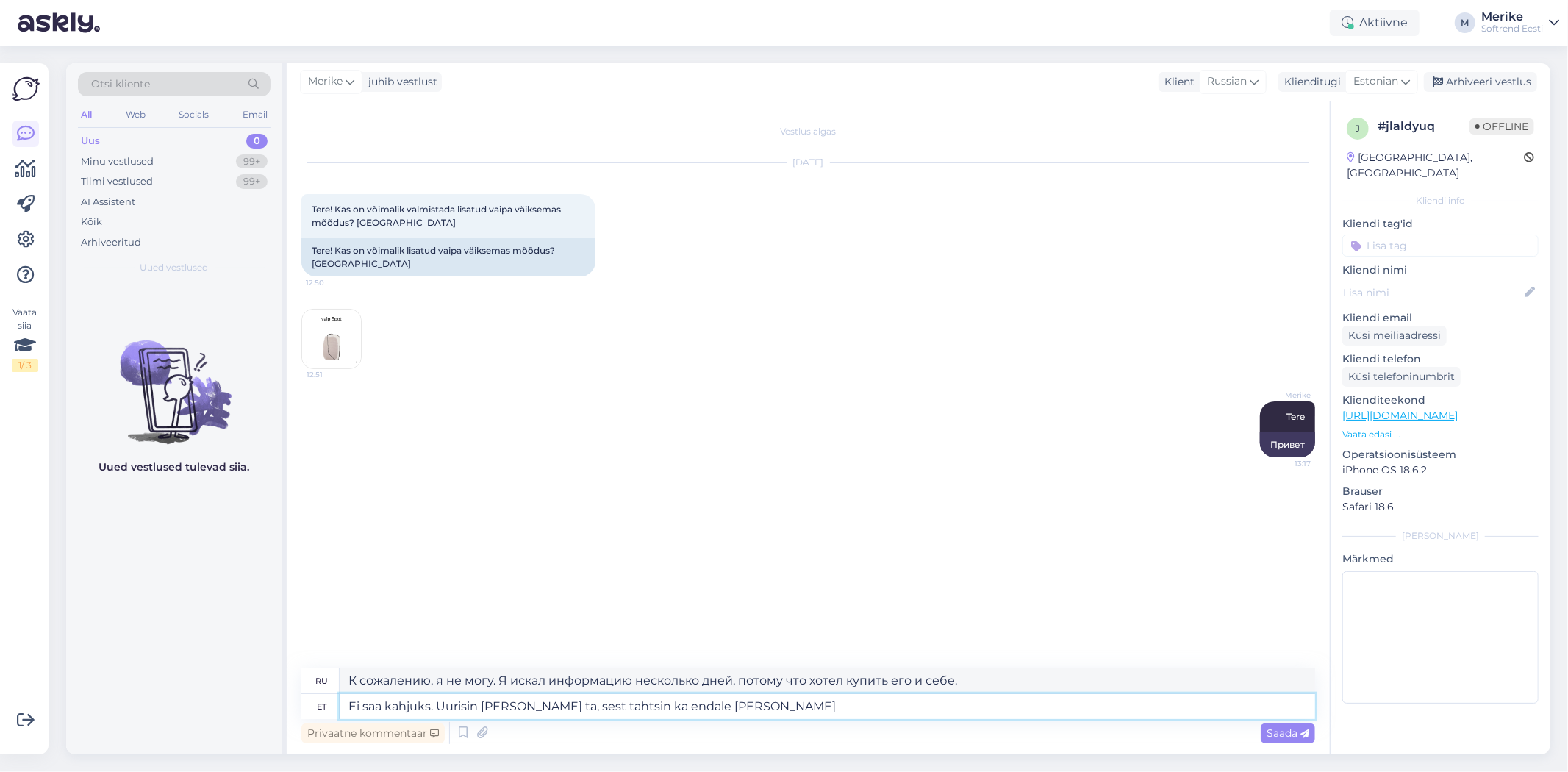
type textarea "К сожалению, не могу. Я искала информацию несколько дней, потому что хотела куп…"
type textarea "Ei saa kahjuks. Uurisin [PERSON_NAME] tagas, sest tahtsin ka endale [PERSON_NAM…"
type textarea "К сожалению, не могу. Я интересовался этим несколько дней назад, потому что хот…"
type textarea "Ei saa kahjuks. Uurisin [PERSON_NAME] tagasi, sest tahtsin ka endale [PERSON_NA…"
click at [1286, 726] on span "Saada" at bounding box center [1288, 733] width 42 height 13
